Goal: Task Accomplishment & Management: Manage account settings

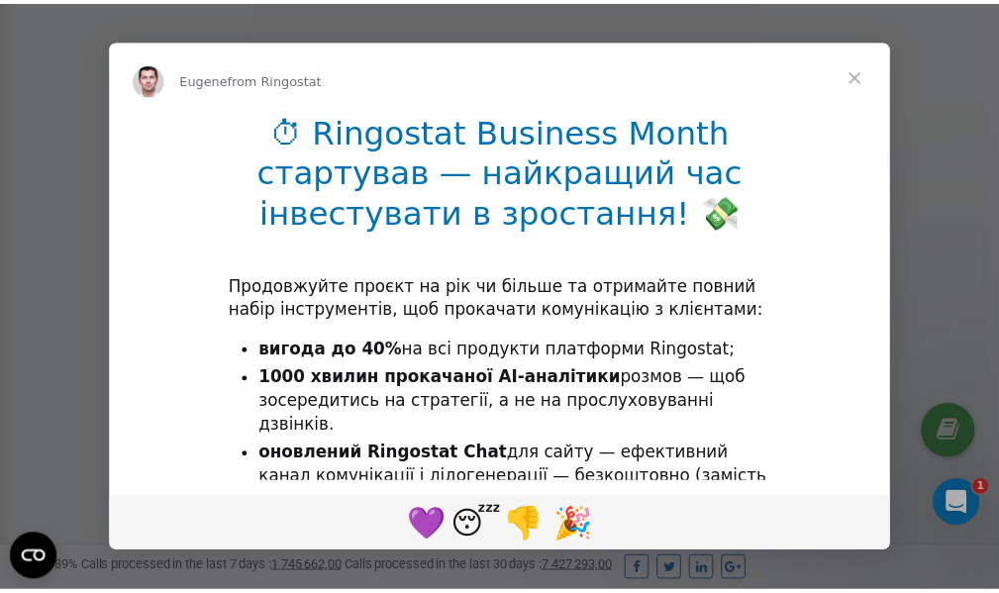
scroll to position [595, 0]
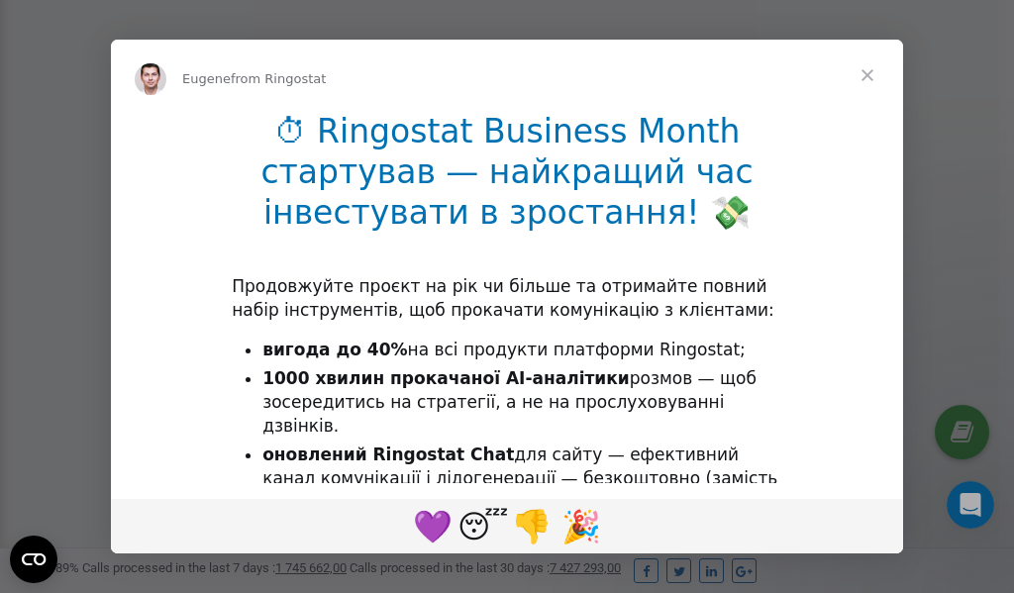
click at [871, 73] on span "Close" at bounding box center [866, 75] width 71 height 71
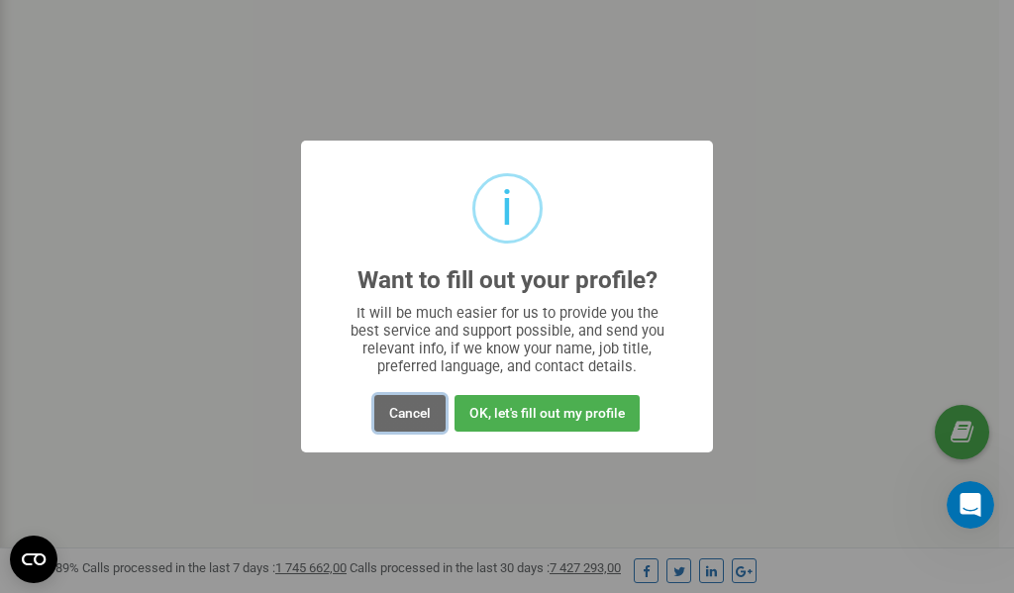
click at [412, 411] on button "Cancel" at bounding box center [409, 413] width 71 height 37
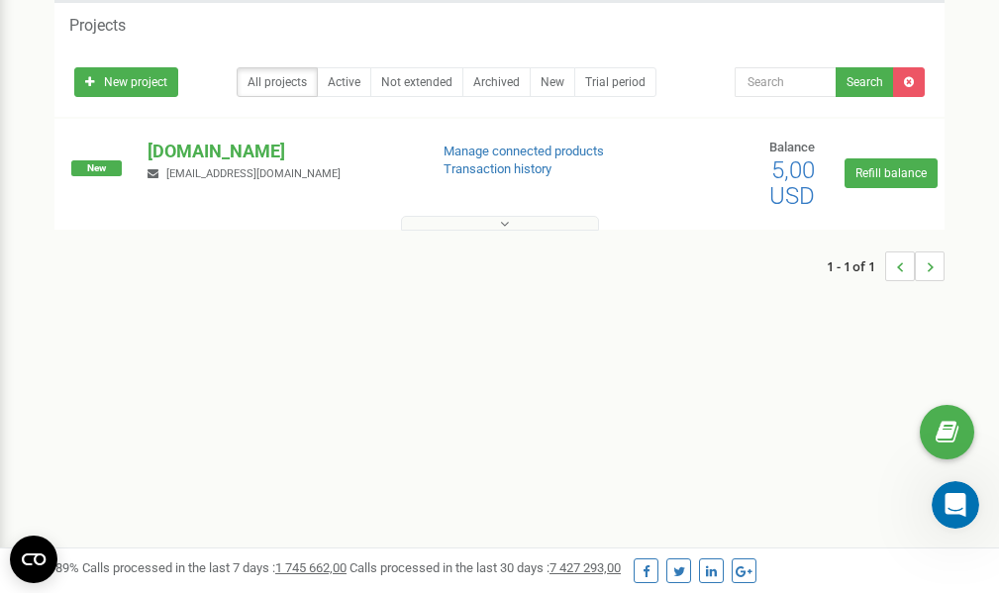
scroll to position [0, 0]
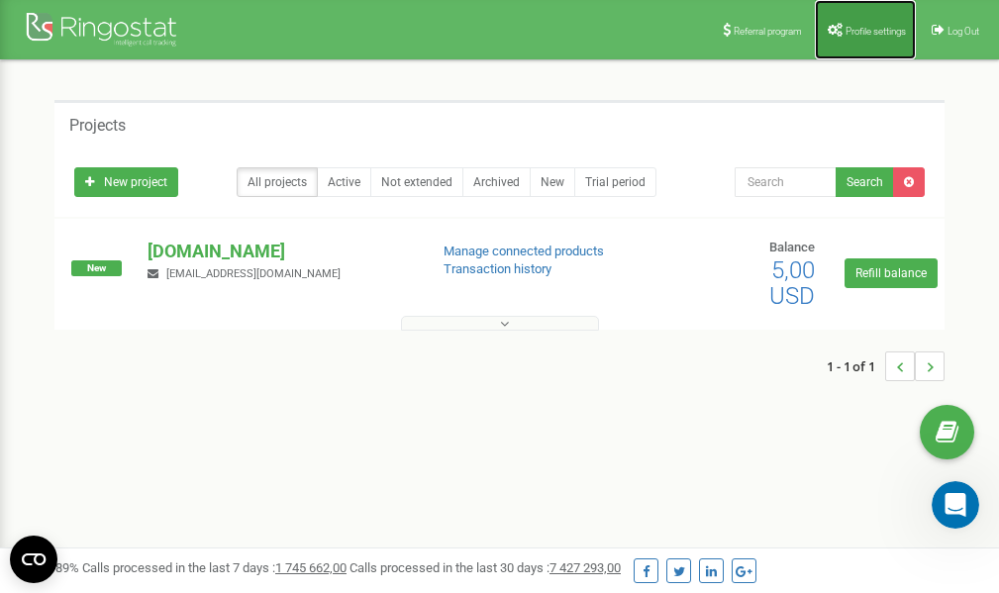
click at [871, 28] on span "Profile settings" at bounding box center [875, 31] width 60 height 11
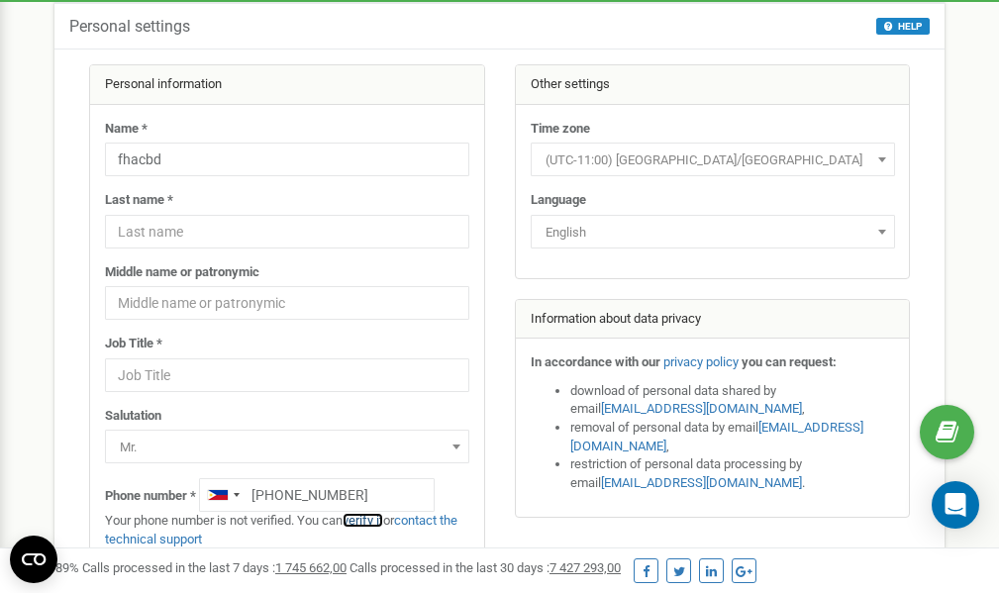
click at [370, 520] on link "verify it" at bounding box center [362, 520] width 41 height 15
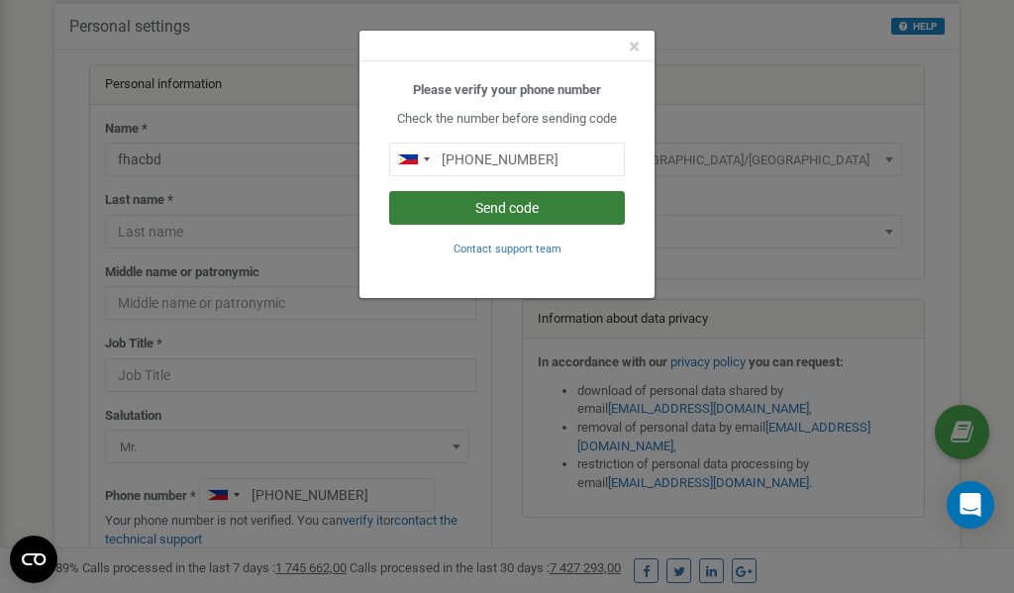
click at [513, 205] on button "Send code" at bounding box center [507, 208] width 236 height 34
